Goal: Task Accomplishment & Management: Manage account settings

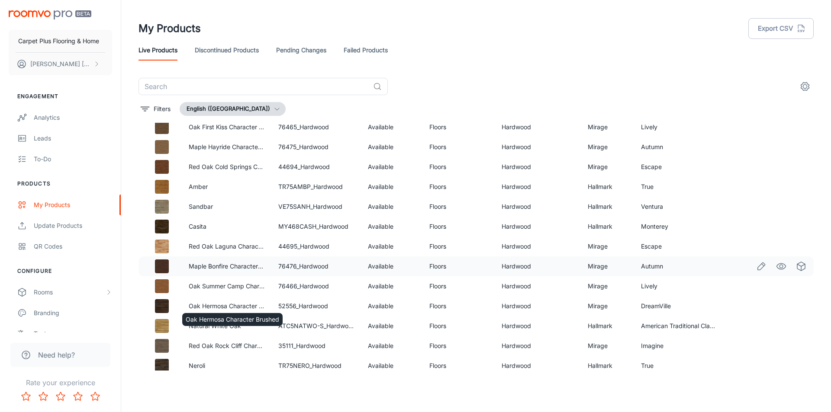
scroll to position [130, 0]
click at [164, 110] on p "Filters" at bounding box center [162, 109] width 17 height 10
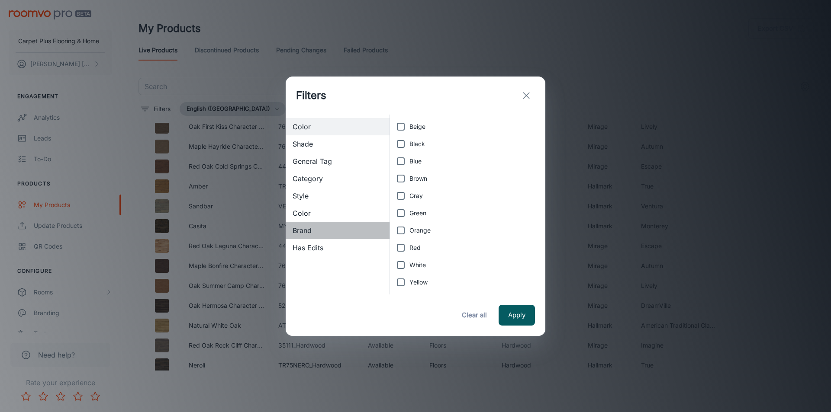
click at [303, 235] on span "Brand" at bounding box center [337, 230] width 90 height 10
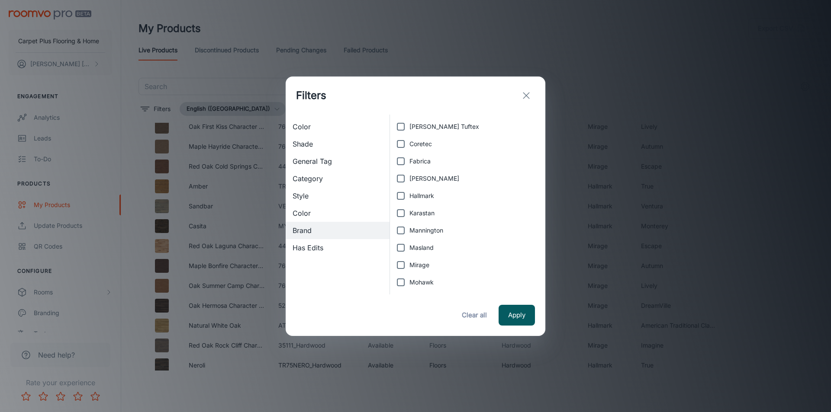
click at [402, 144] on input "Coretec" at bounding box center [400, 143] width 17 height 17
checkbox input "true"
click at [519, 312] on button "Apply" at bounding box center [516, 315] width 36 height 21
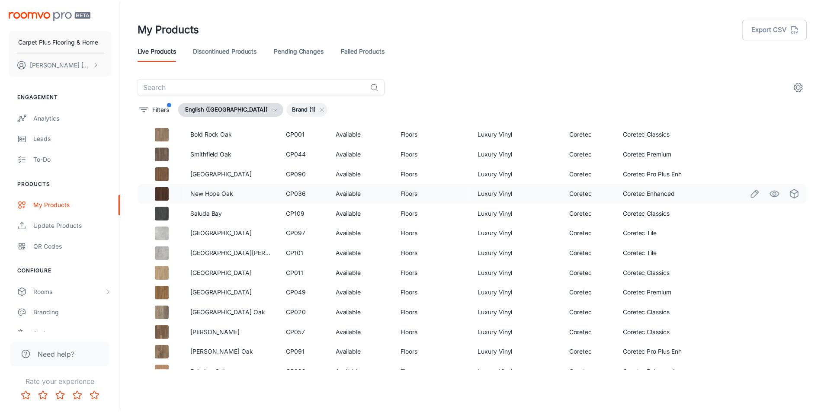
scroll to position [87, 0]
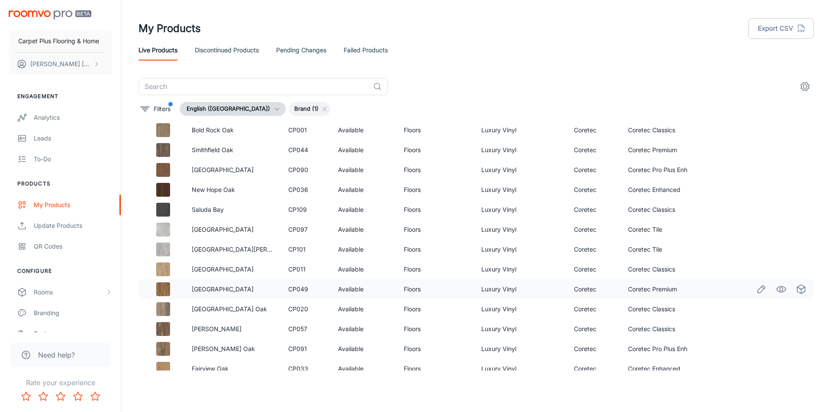
click at [758, 286] on icon "Edit" at bounding box center [761, 289] width 7 height 7
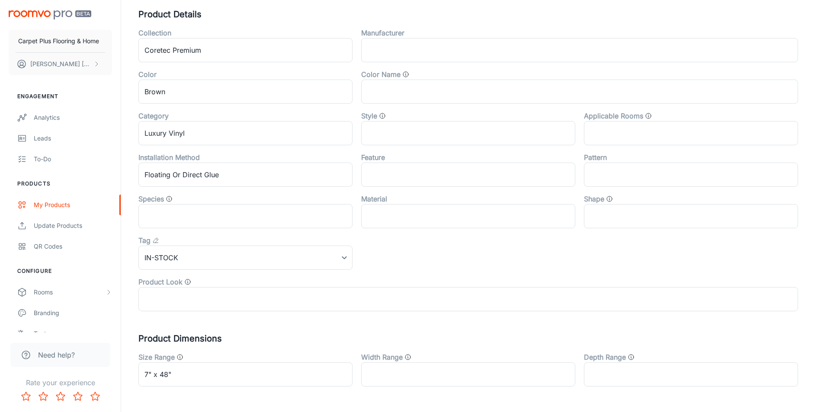
scroll to position [260, 0]
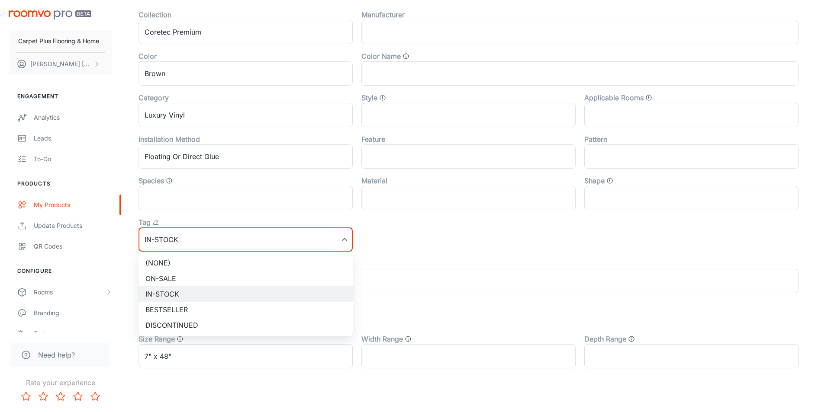
click at [200, 259] on li "(None)" at bounding box center [245, 263] width 214 height 16
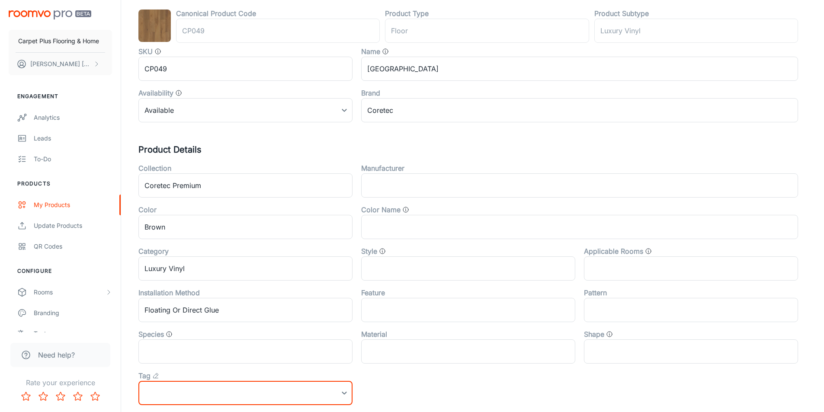
scroll to position [0, 0]
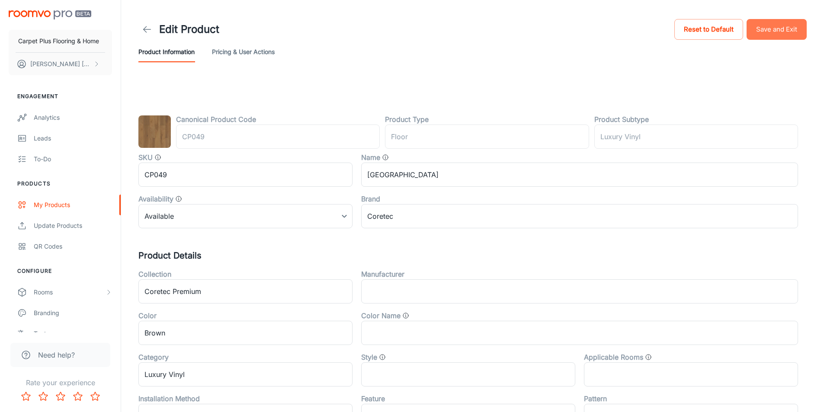
click at [775, 31] on button "Save and Exit" at bounding box center [777, 29] width 60 height 21
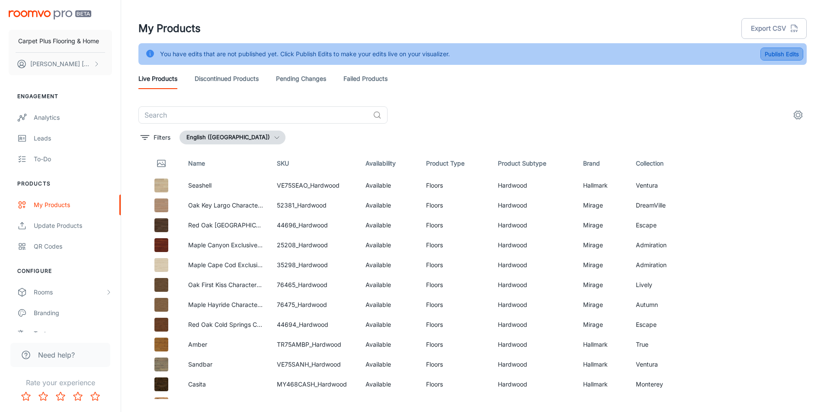
click at [775, 54] on button "Publish Edits" at bounding box center [782, 54] width 43 height 13
